Goal: Obtain resource: Download file/media

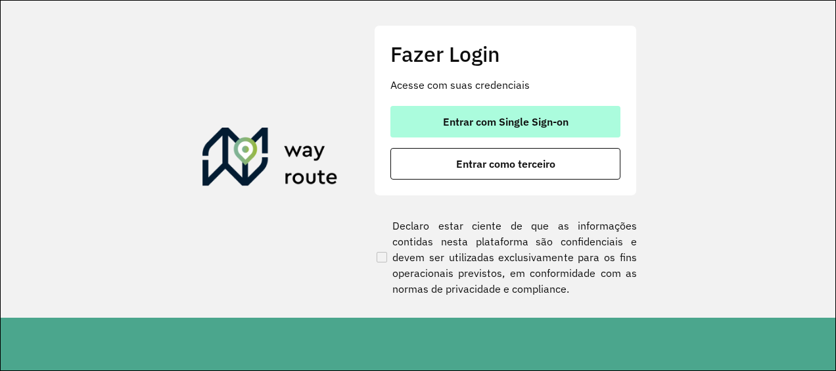
click at [458, 117] on span "Entrar com Single Sign-on" at bounding box center [506, 121] width 126 height 11
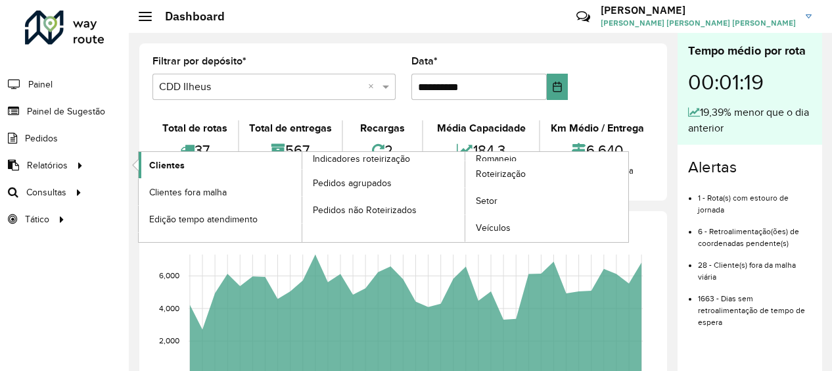
click at [145, 161] on link "Clientes" at bounding box center [220, 165] width 163 height 26
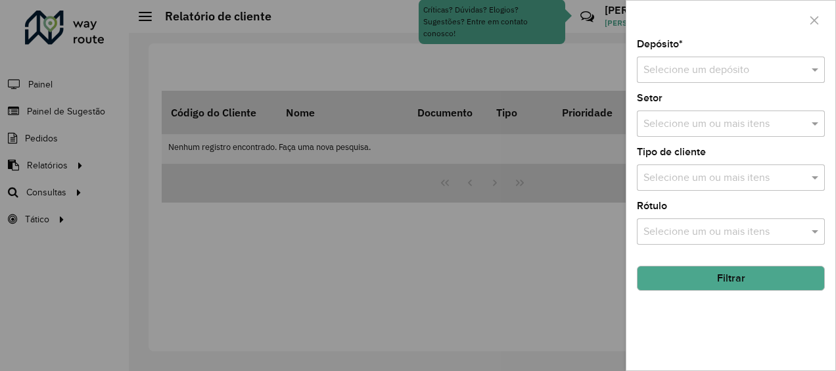
click at [684, 74] on input "text" at bounding box center [718, 70] width 149 height 16
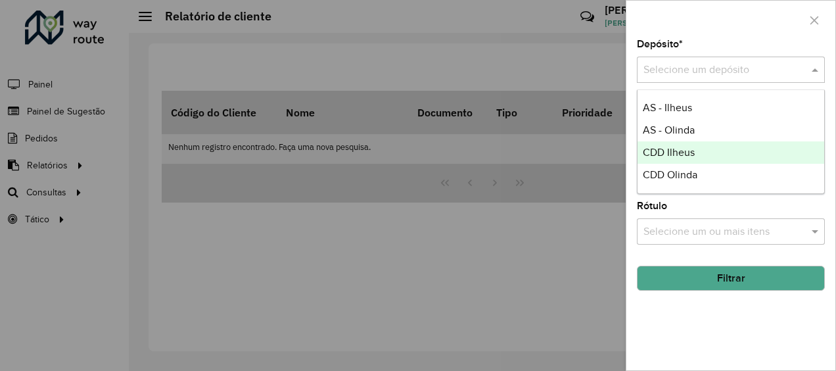
click at [661, 160] on div "CDD Ilheus" at bounding box center [731, 152] width 187 height 22
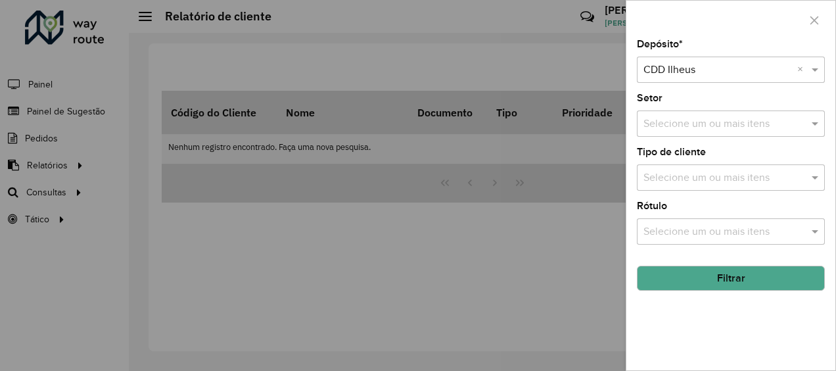
click at [704, 283] on button "Filtrar" at bounding box center [731, 278] width 188 height 25
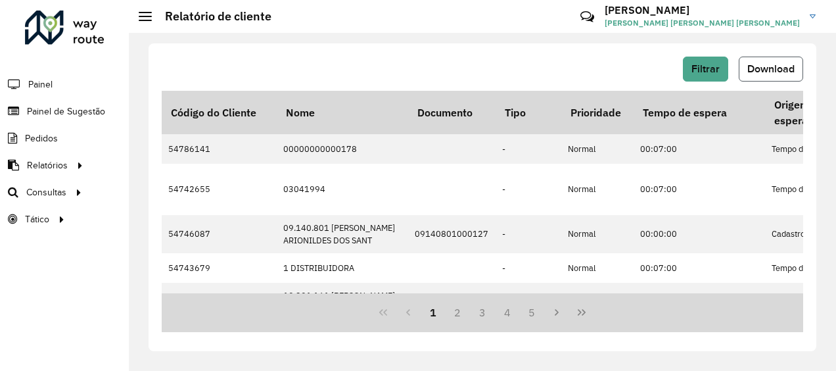
click at [789, 77] on button "Download" at bounding box center [771, 69] width 64 height 25
